Goal: Task Accomplishment & Management: Manage account settings

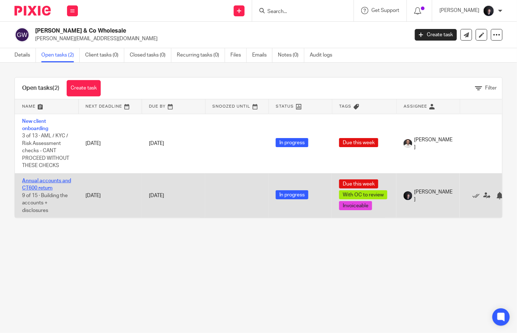
click at [43, 191] on link "Annual accounts and CT600 return" at bounding box center [46, 184] width 49 height 12
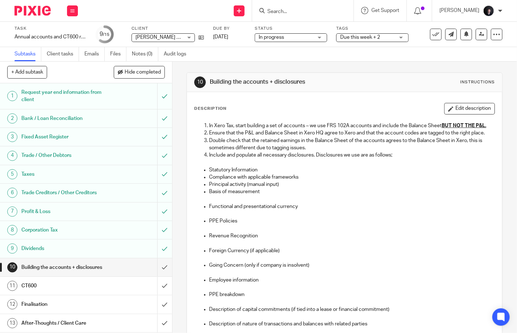
click at [373, 34] on span "Due this week + 2" at bounding box center [367, 38] width 54 height 8
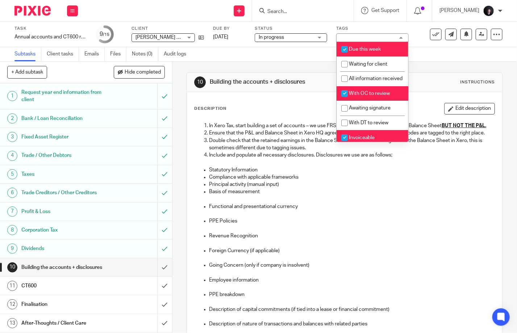
click at [359, 101] on li "With OC to review" at bounding box center [373, 93] width 72 height 15
checkbox input "false"
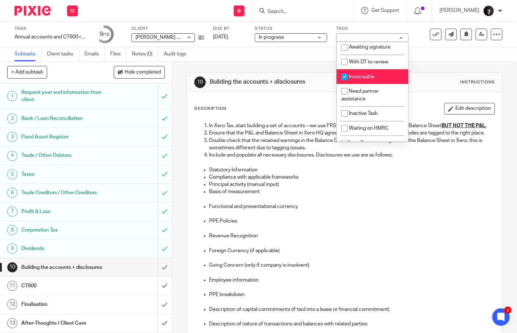
scroll to position [78, 0]
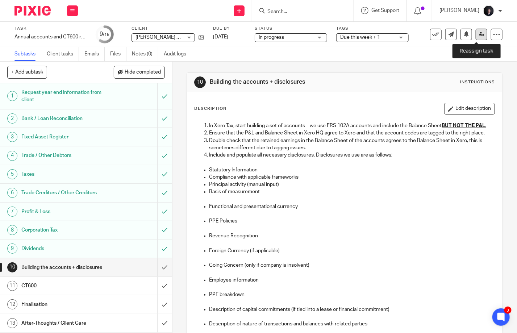
click at [479, 32] on icon at bounding box center [481, 34] width 5 height 5
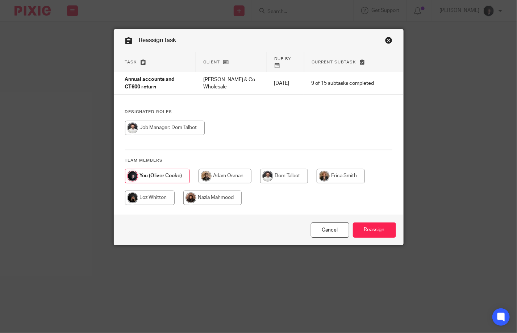
click at [281, 170] on input "radio" at bounding box center [284, 176] width 48 height 14
radio input "true"
click at [363, 229] on input "Reassign" at bounding box center [374, 230] width 43 height 16
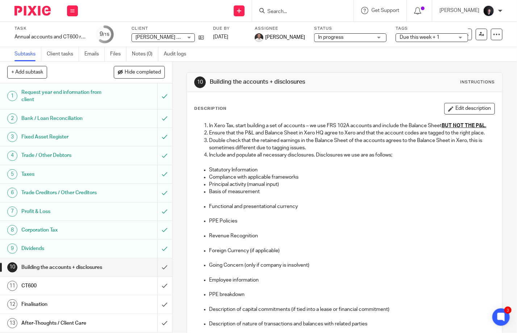
click at [28, 6] on img at bounding box center [32, 11] width 36 height 10
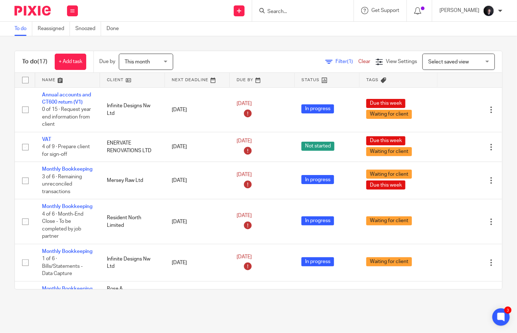
click at [49, 80] on link at bounding box center [67, 80] width 64 height 14
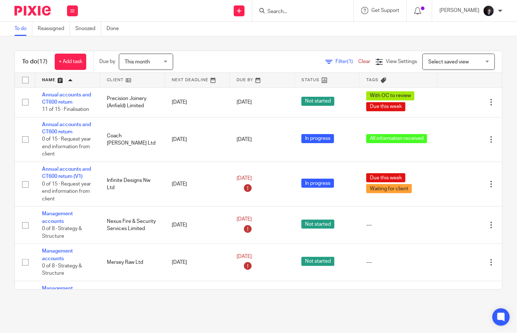
click at [49, 80] on link at bounding box center [67, 80] width 64 height 14
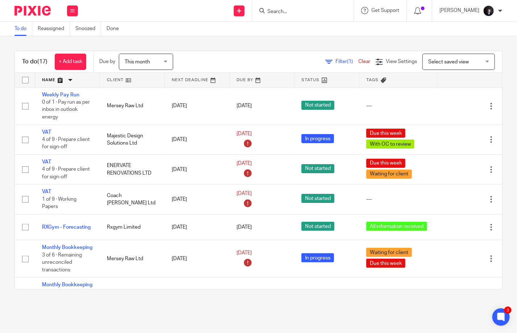
click at [300, 8] on form at bounding box center [305, 10] width 77 height 9
click at [293, 11] on input "Search" at bounding box center [299, 12] width 65 height 7
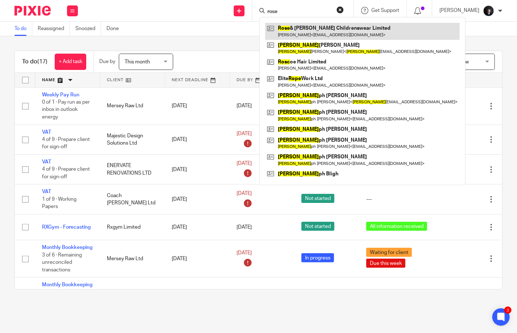
type input "rose"
click at [313, 33] on link at bounding box center [362, 31] width 195 height 17
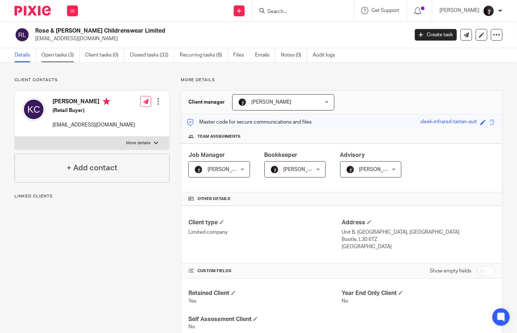
click at [62, 55] on link "Open tasks (3)" at bounding box center [60, 55] width 38 height 14
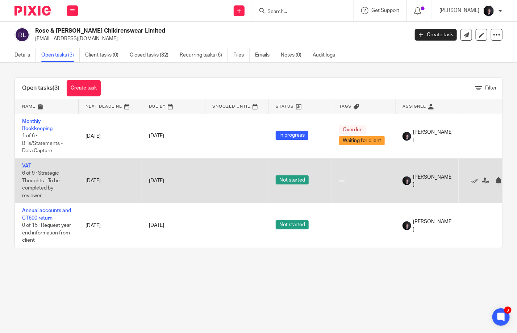
click at [27, 167] on link "VAT" at bounding box center [26, 165] width 9 height 5
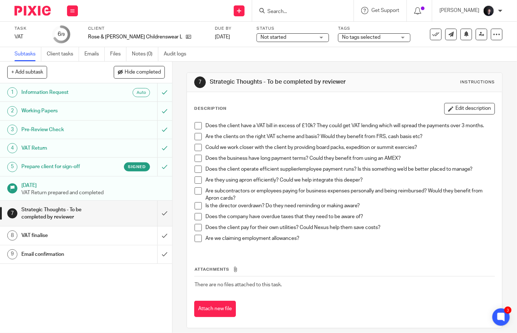
click at [78, 167] on h1 "Prepare client for sign-off" at bounding box center [64, 166] width 86 height 11
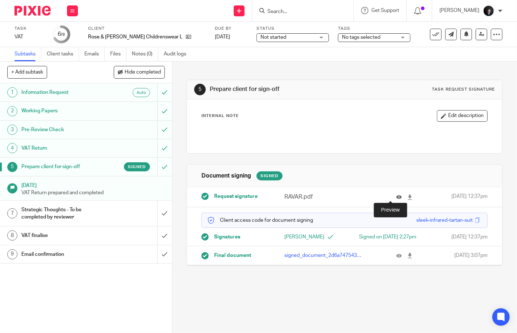
click at [396, 198] on icon at bounding box center [398, 197] width 5 height 5
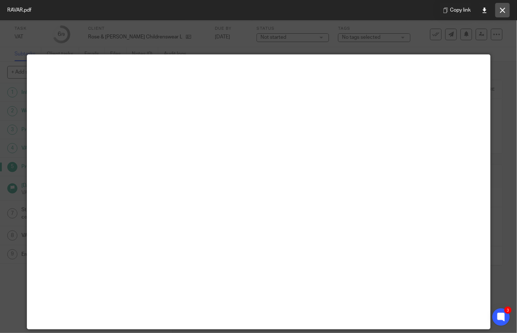
click at [503, 11] on icon at bounding box center [502, 10] width 5 height 5
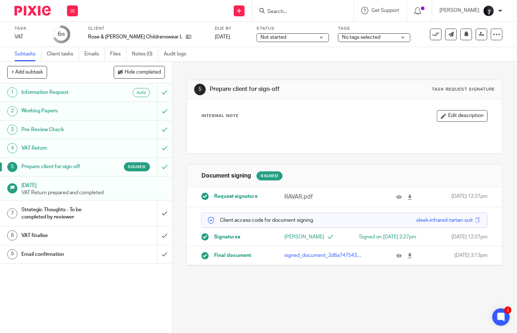
click at [109, 210] on div "Strategic Thoughts - To be completed by reviewer" at bounding box center [85, 213] width 129 height 18
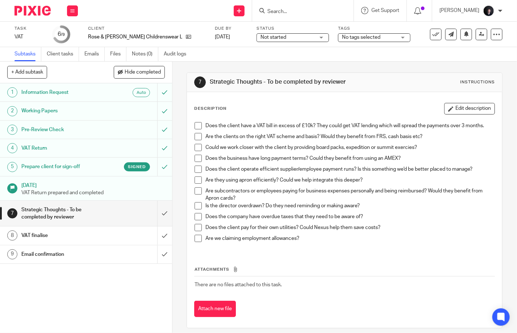
click at [196, 128] on span at bounding box center [198, 125] width 7 height 7
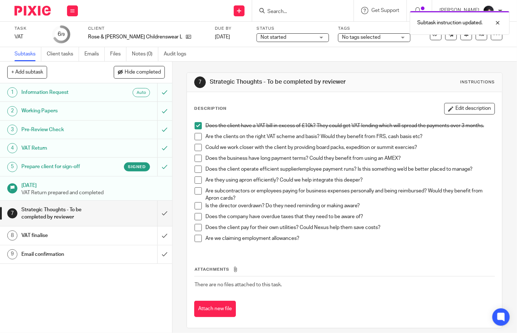
click at [196, 137] on span at bounding box center [198, 136] width 7 height 7
click at [196, 146] on span at bounding box center [198, 147] width 7 height 7
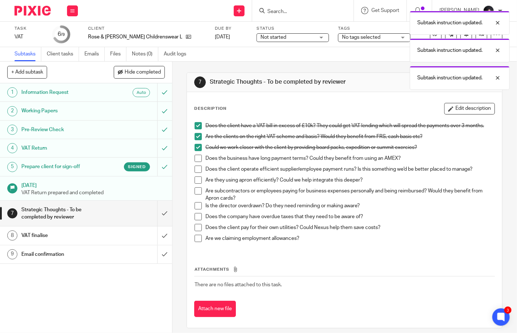
click at [196, 157] on span at bounding box center [198, 158] width 7 height 7
click at [196, 170] on span at bounding box center [198, 169] width 7 height 7
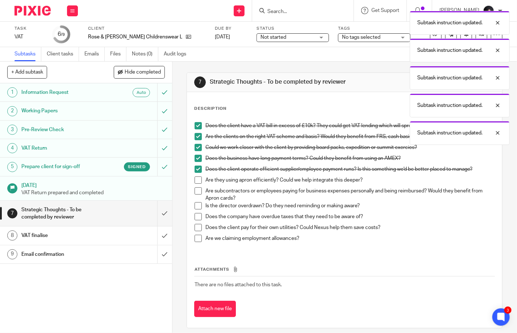
click at [196, 181] on span at bounding box center [198, 179] width 7 height 7
click at [196, 189] on span at bounding box center [198, 190] width 7 height 7
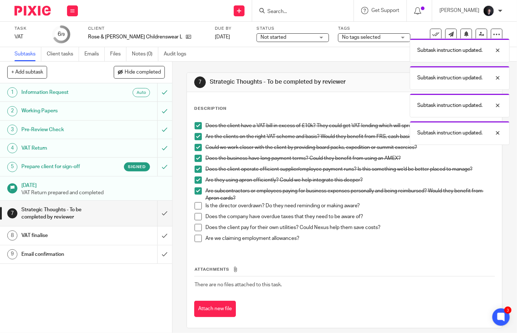
click at [195, 203] on span at bounding box center [198, 205] width 7 height 7
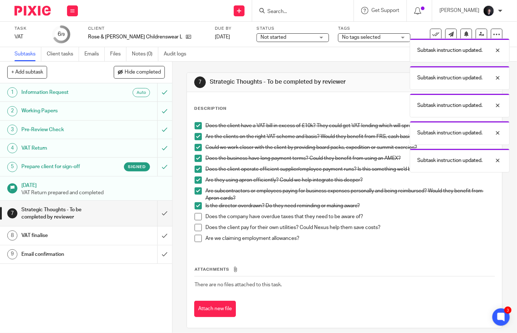
click at [195, 215] on span at bounding box center [198, 216] width 7 height 7
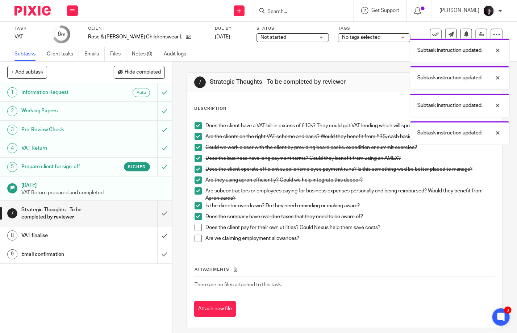
click at [195, 226] on span at bounding box center [198, 227] width 7 height 7
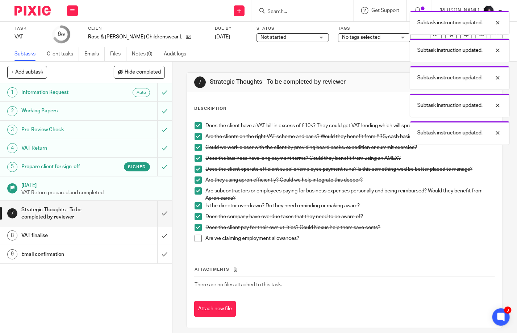
click at [196, 235] on span at bounding box center [198, 238] width 7 height 7
click at [158, 215] on input "submit" at bounding box center [86, 214] width 172 height 26
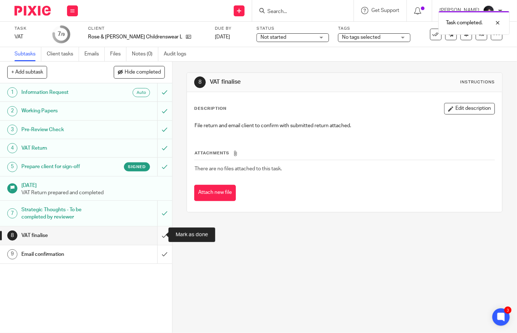
click at [154, 239] on input "submit" at bounding box center [86, 235] width 172 height 18
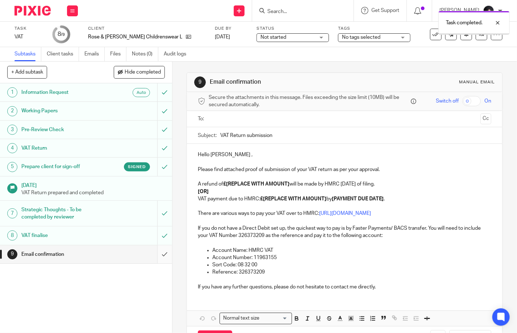
click at [160, 253] on input "submit" at bounding box center [86, 254] width 172 height 18
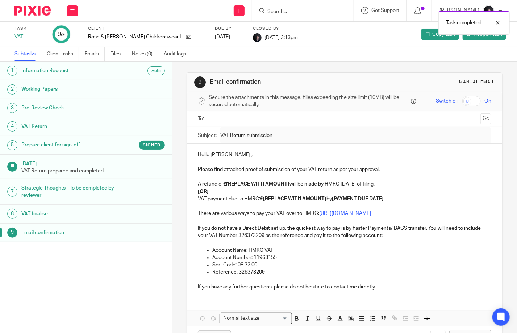
click at [35, 11] on img at bounding box center [32, 11] width 36 height 10
